Goal: Information Seeking & Learning: Find contact information

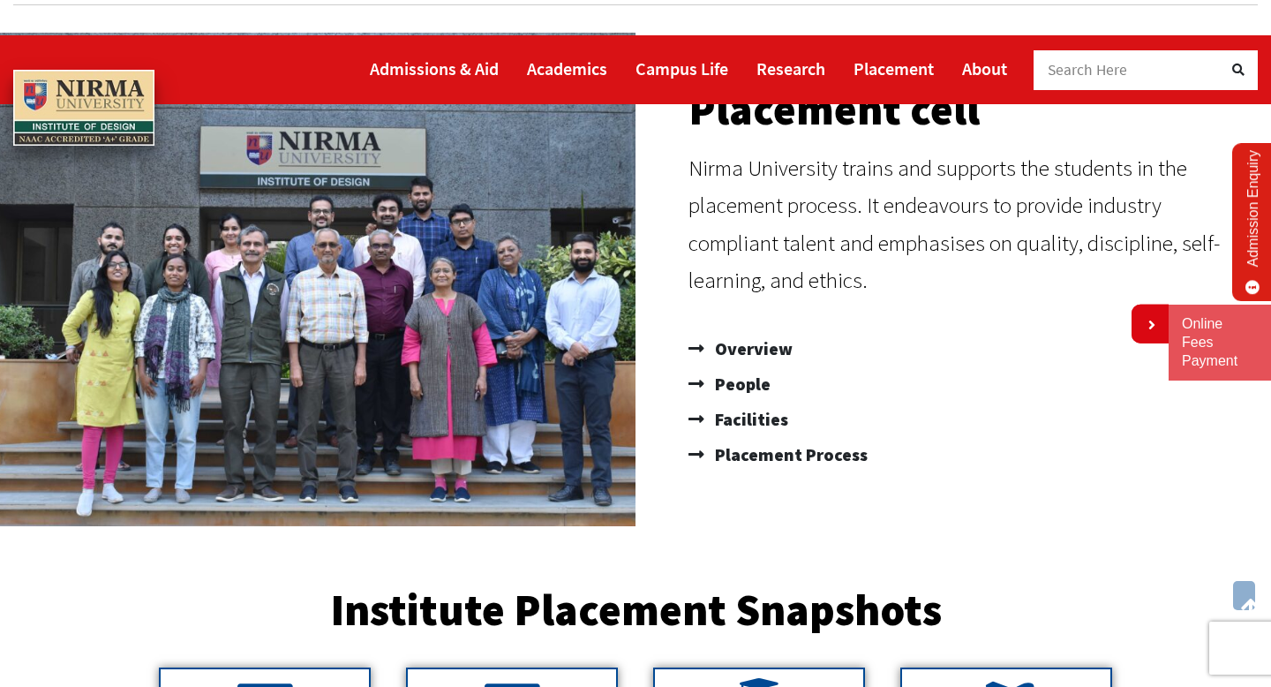
scroll to position [193, 0]
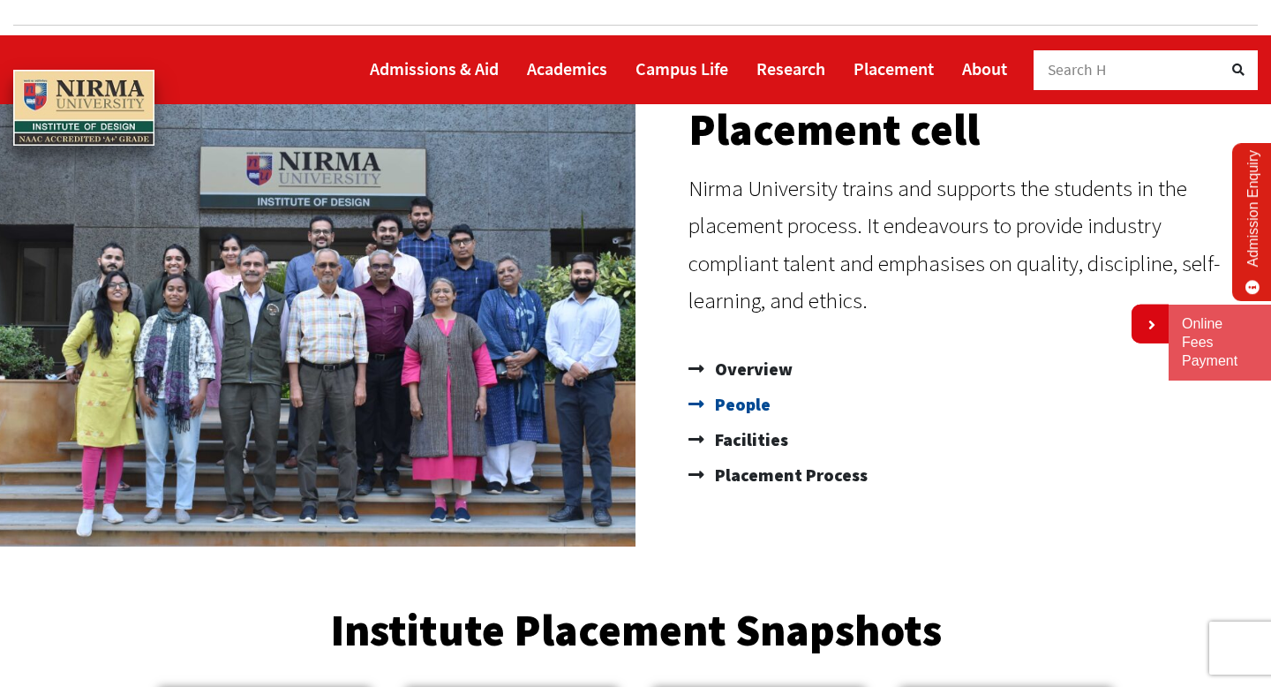
click at [740, 387] on span "People" at bounding box center [740, 404] width 60 height 35
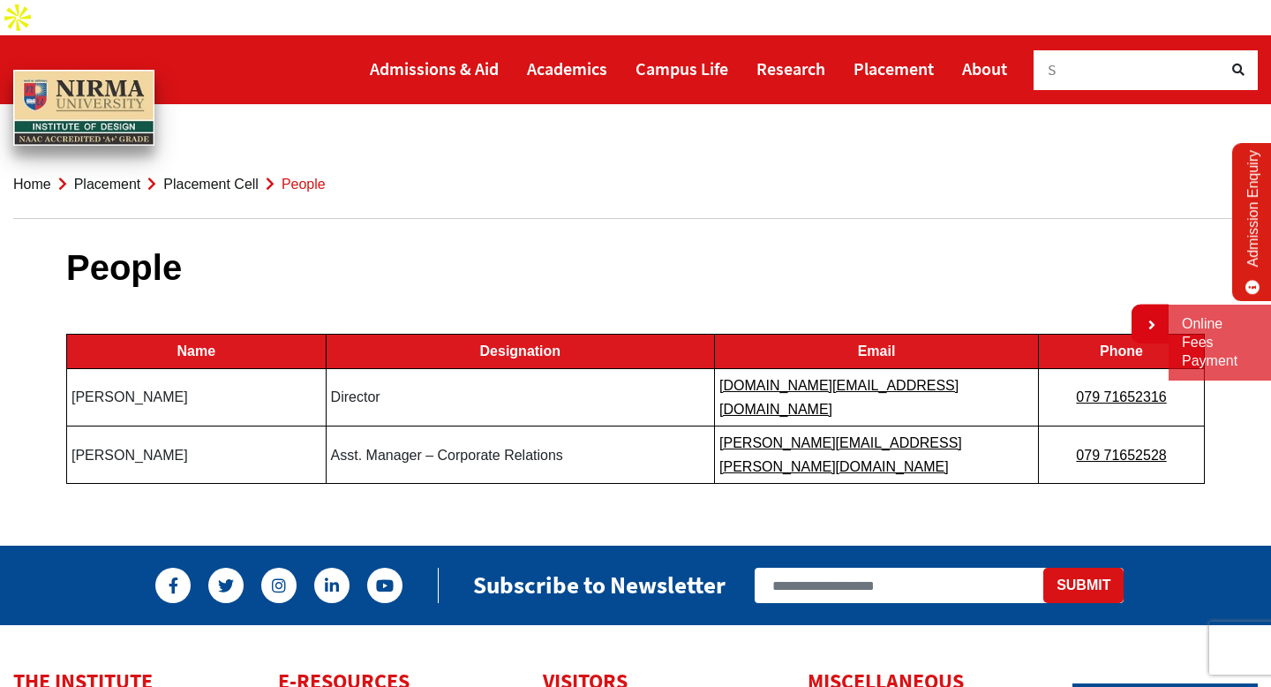
drag, startPoint x: 223, startPoint y: 349, endPoint x: 73, endPoint y: 349, distance: 150.0
click at [73, 368] on td "Prof Sangita Shroff" at bounding box center [196, 396] width 259 height 57
click at [733, 440] on body "Admissions & Aid Academics" at bounding box center [635, 569] width 1271 height 1139
drag, startPoint x: 1063, startPoint y: 350, endPoint x: 1126, endPoint y: 387, distance: 72.4
click at [1126, 387] on tbody "Name Designation Email Phone Prof Sangita Shroff Director director.id@nirmauni.…" at bounding box center [636, 408] width 1138 height 149
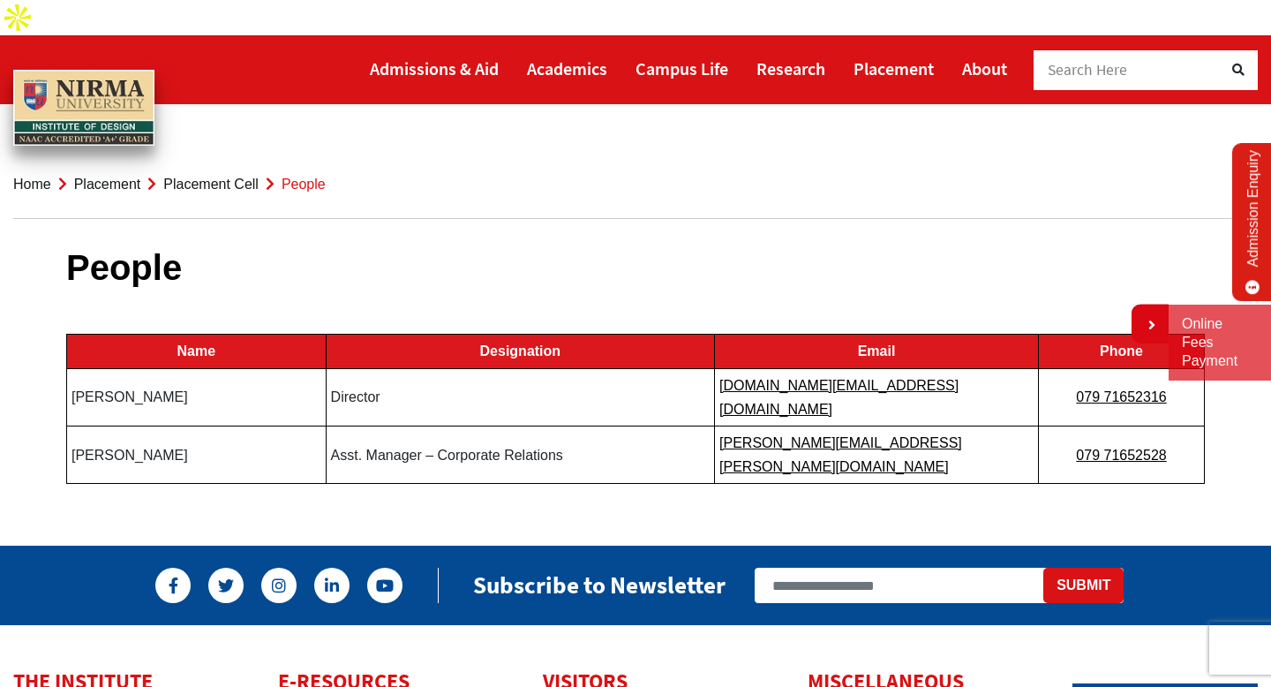
drag, startPoint x: 1176, startPoint y: 386, endPoint x: 1059, endPoint y: 386, distance: 117.4
click at [1059, 425] on td "079 71652528" at bounding box center [1122, 453] width 166 height 57
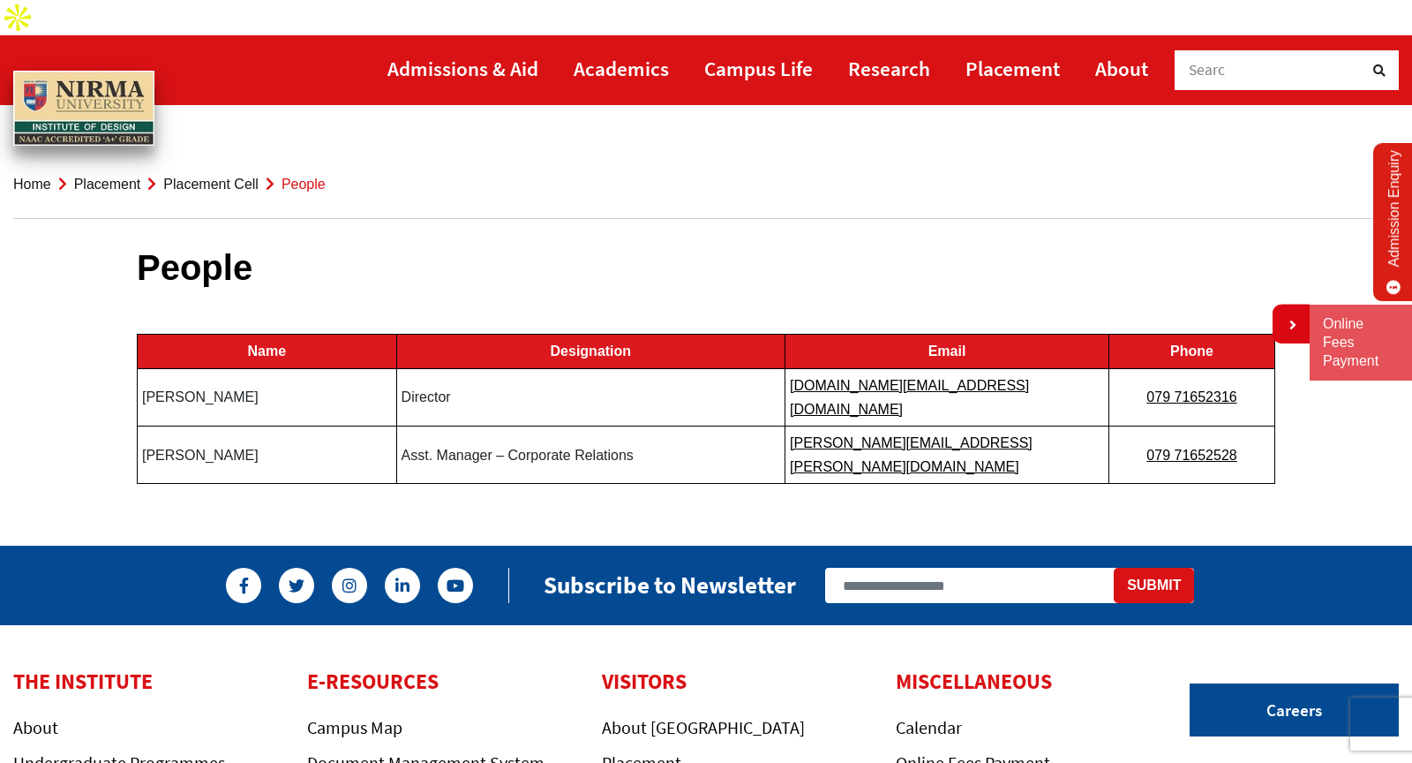
drag, startPoint x: 1259, startPoint y: 376, endPoint x: 1135, endPoint y: 376, distance: 123.6
click at [1135, 425] on td "079 71652528" at bounding box center [1192, 453] width 166 height 57
drag, startPoint x: 1245, startPoint y: 380, endPoint x: 1168, endPoint y: 380, distance: 77.7
click at [1166, 425] on td "079 71652528" at bounding box center [1192, 453] width 166 height 57
click at [1168, 447] on link "079 71652528" at bounding box center [1191, 454] width 90 height 15
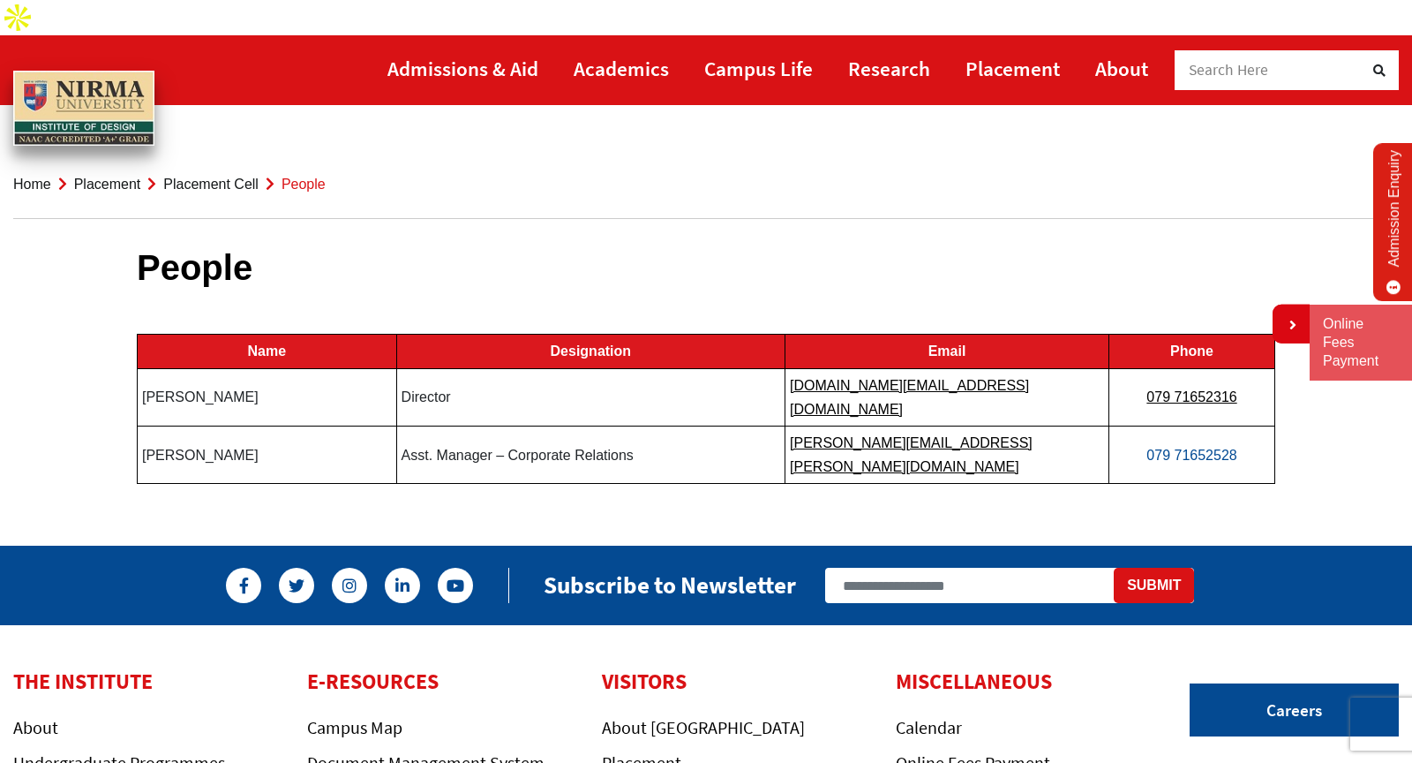
drag, startPoint x: 1134, startPoint y: 372, endPoint x: 1230, endPoint y: 386, distance: 97.2
click at [1230, 425] on td "079 71652528" at bounding box center [1192, 453] width 166 height 57
click at [1169, 447] on link "079 71652528" at bounding box center [1191, 454] width 90 height 15
click at [857, 246] on h1 "People" at bounding box center [706, 267] width 1139 height 42
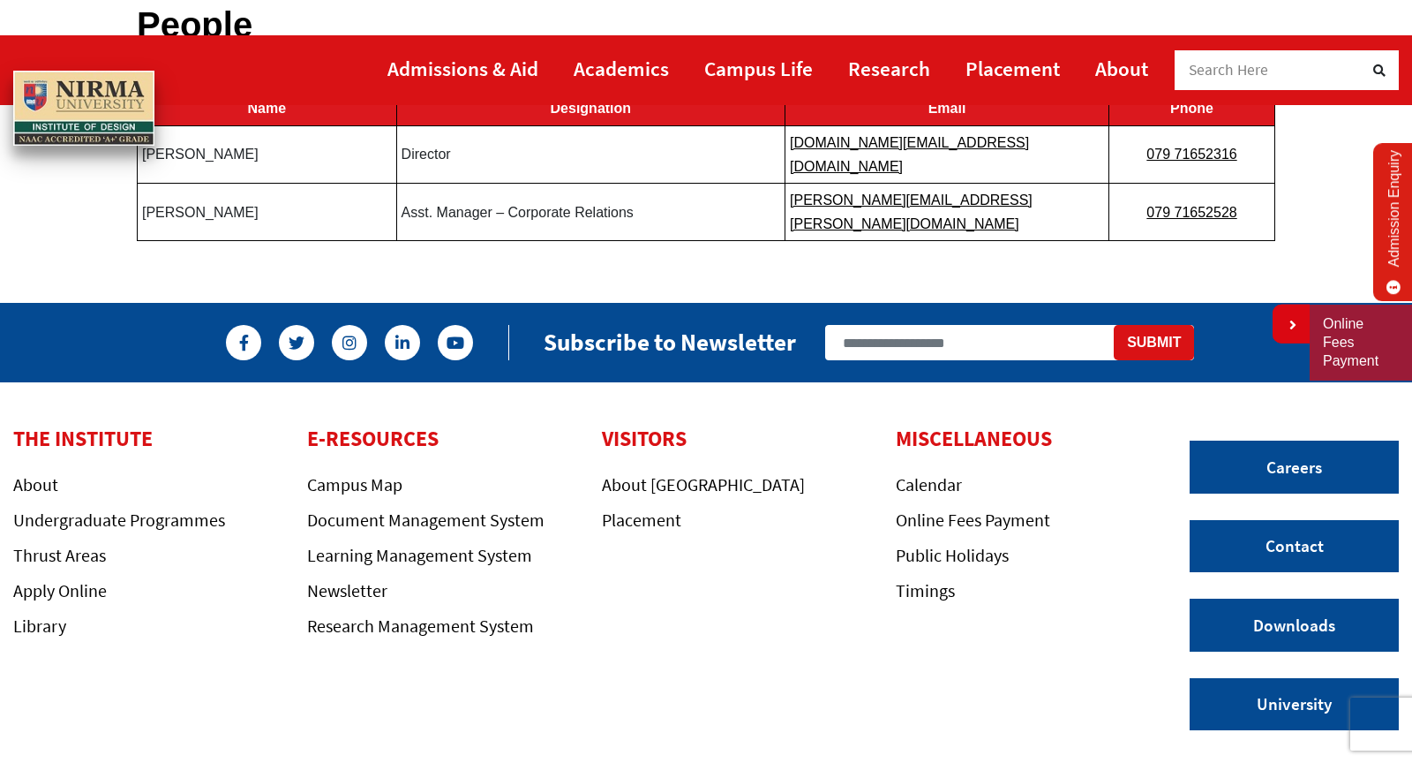
scroll to position [266, 0]
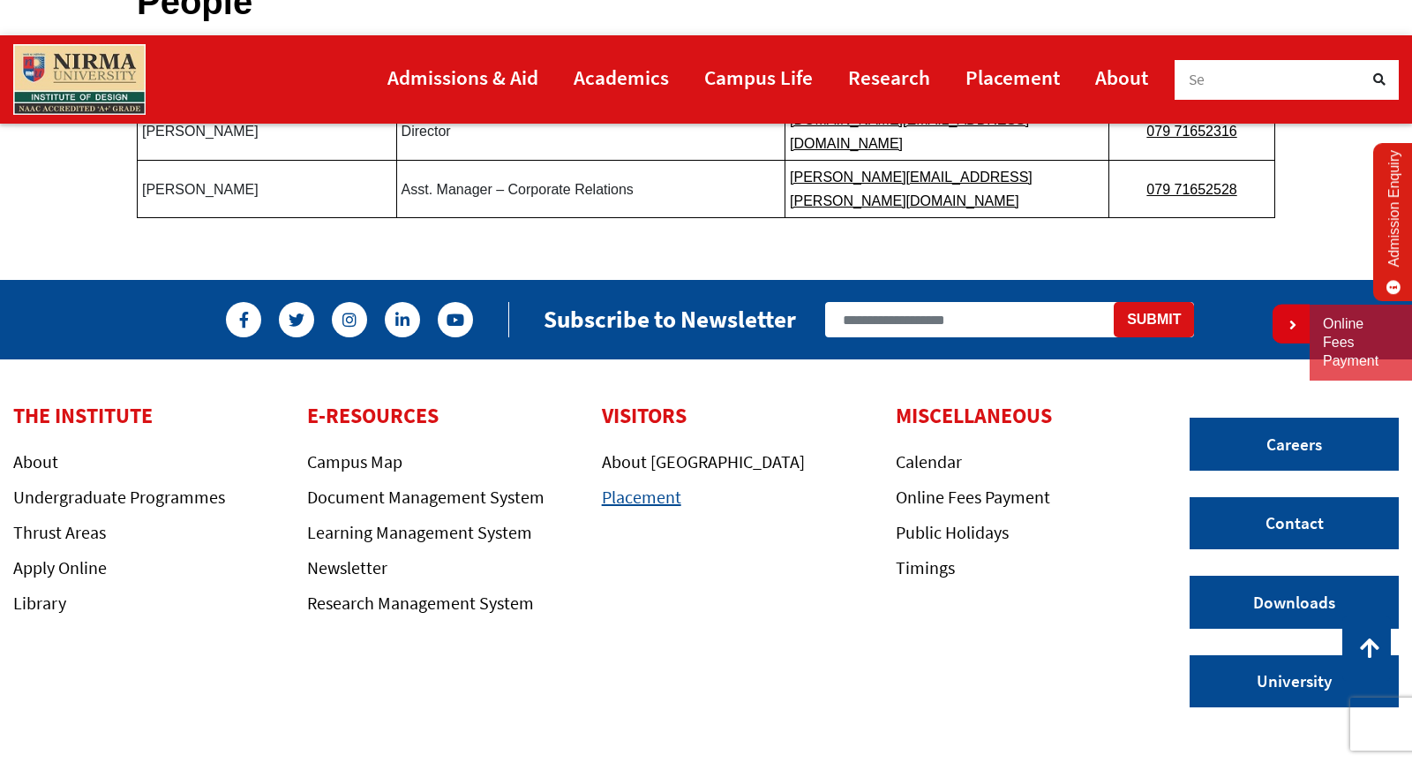
click at [647, 485] on link "Placement" at bounding box center [641, 496] width 79 height 22
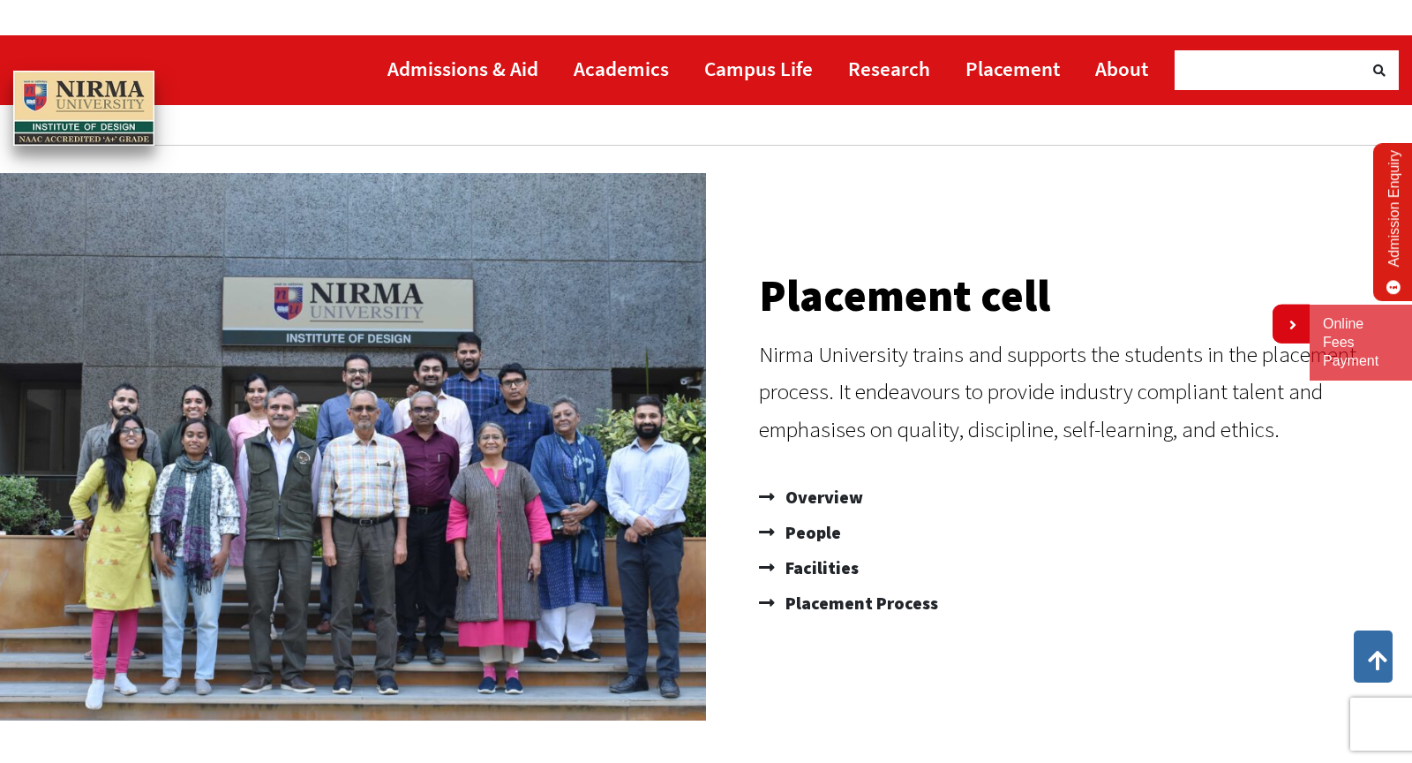
scroll to position [45, 0]
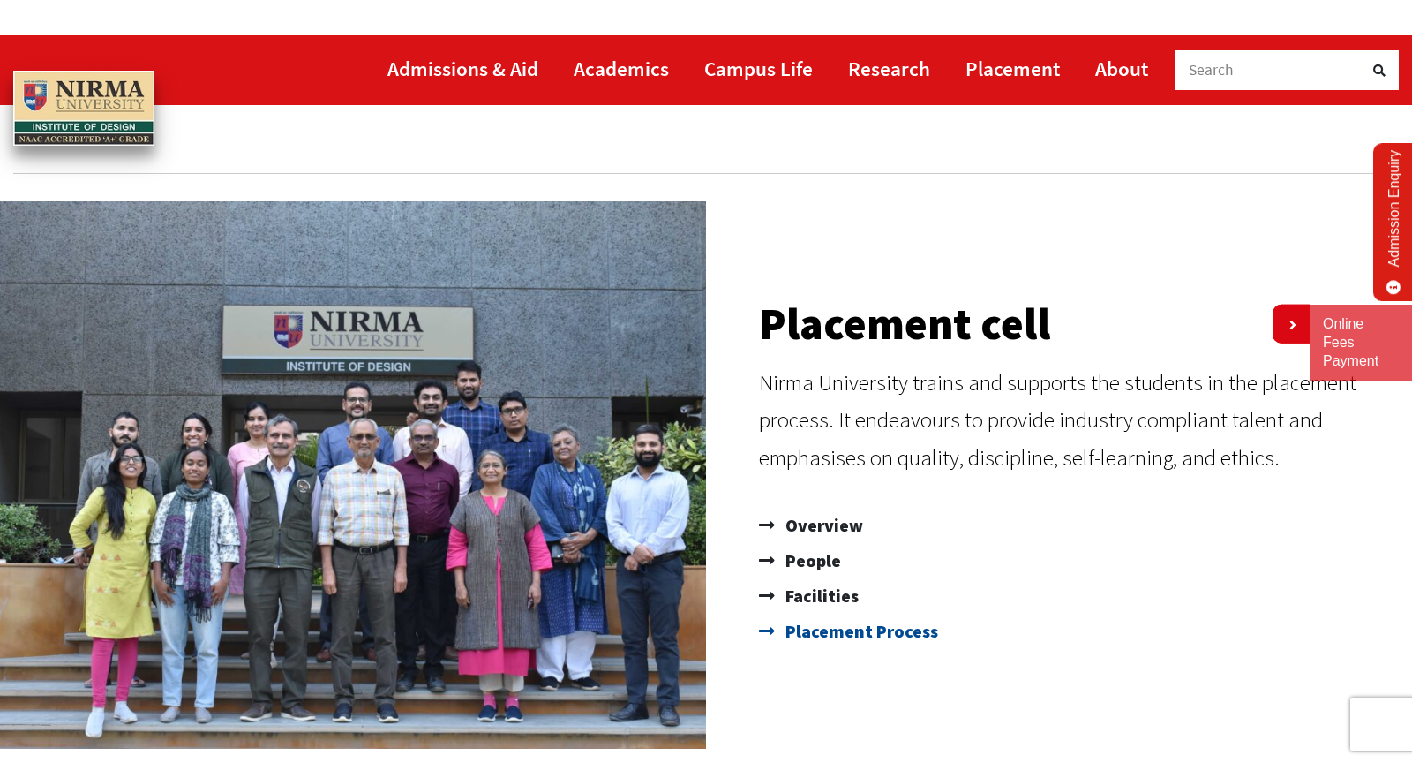
click at [843, 613] on span "Placement Process" at bounding box center [859, 630] width 157 height 35
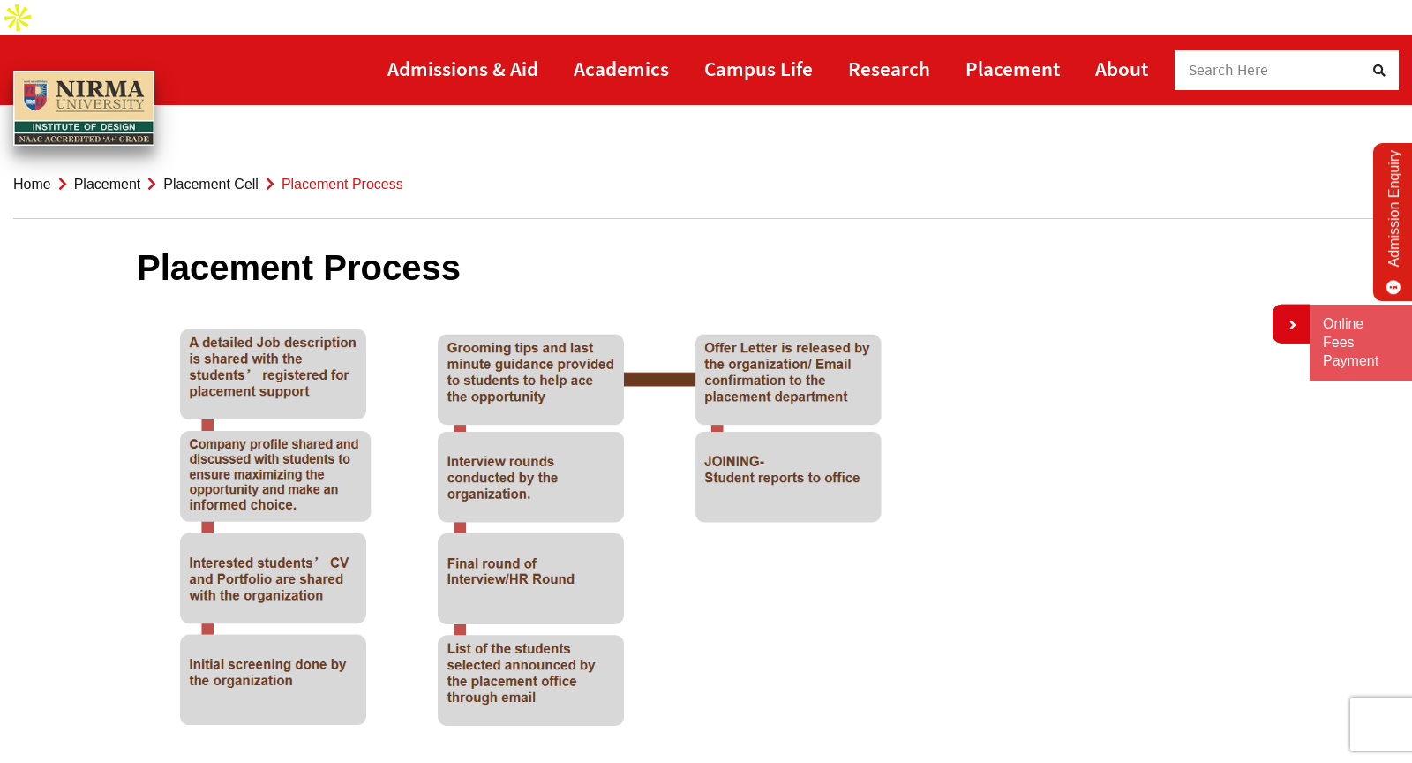
click at [84, 177] on link "Placement" at bounding box center [107, 184] width 67 height 15
